Goal: Task Accomplishment & Management: Manage account settings

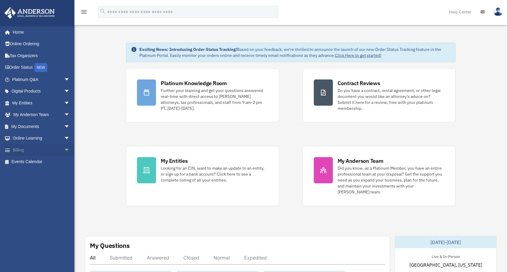
click at [64, 148] on span "arrow_drop_down" at bounding box center [70, 150] width 12 height 12
click at [42, 160] on link "$ Open Invoices" at bounding box center [43, 162] width 70 height 12
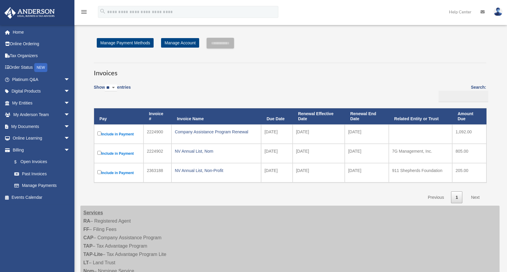
click at [497, 11] on img at bounding box center [497, 11] width 9 height 9
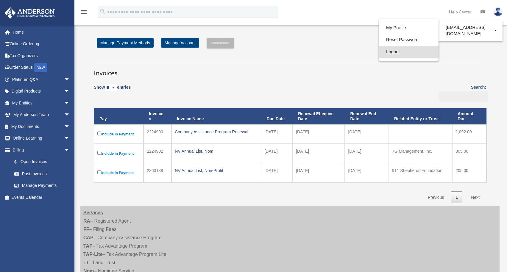
click at [389, 51] on link "Logout" at bounding box center [408, 52] width 59 height 12
